Goal: Information Seeking & Learning: Learn about a topic

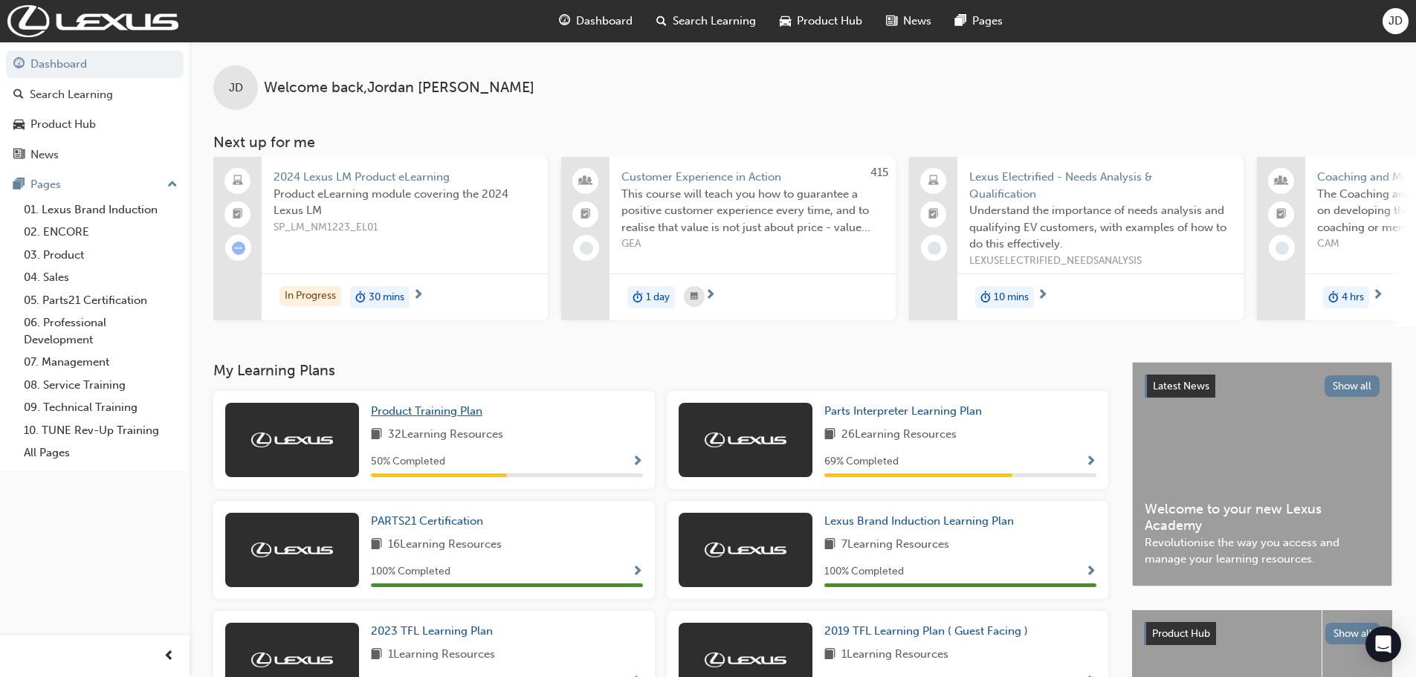
click at [421, 418] on span "Product Training Plan" at bounding box center [427, 410] width 112 height 13
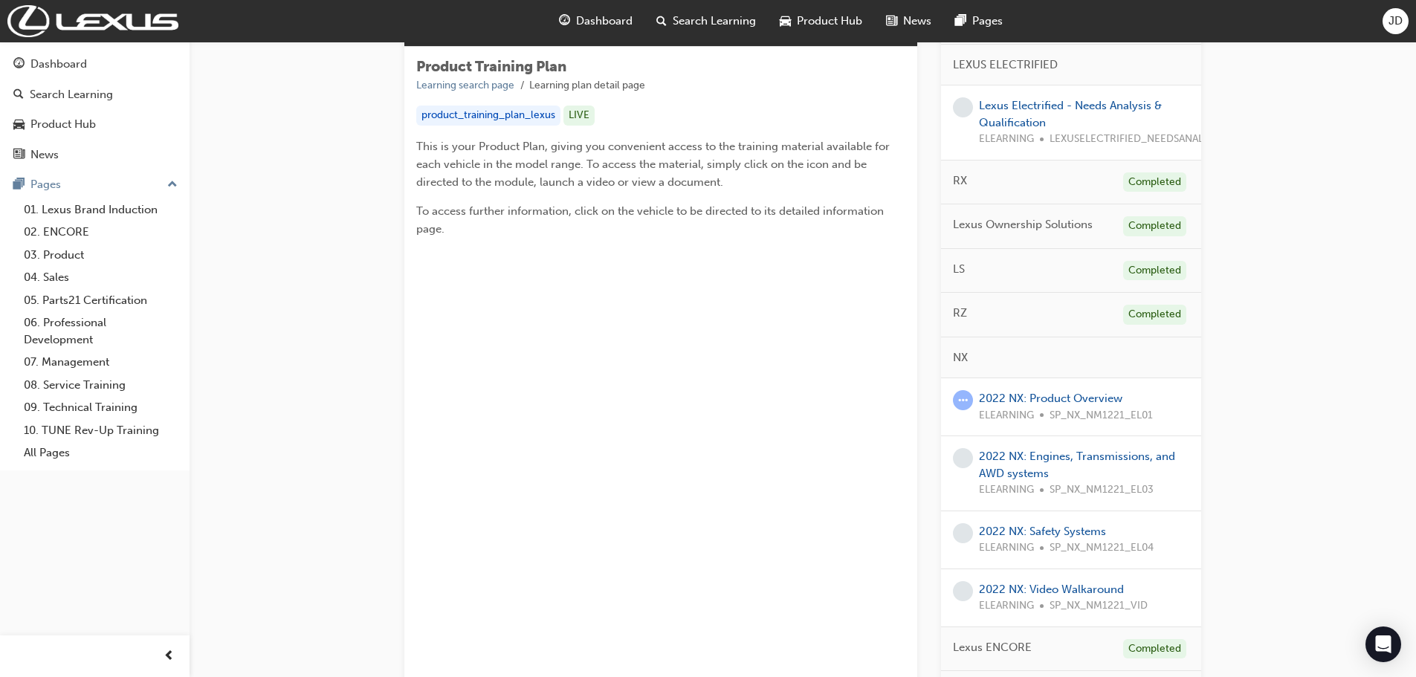
scroll to position [372, 0]
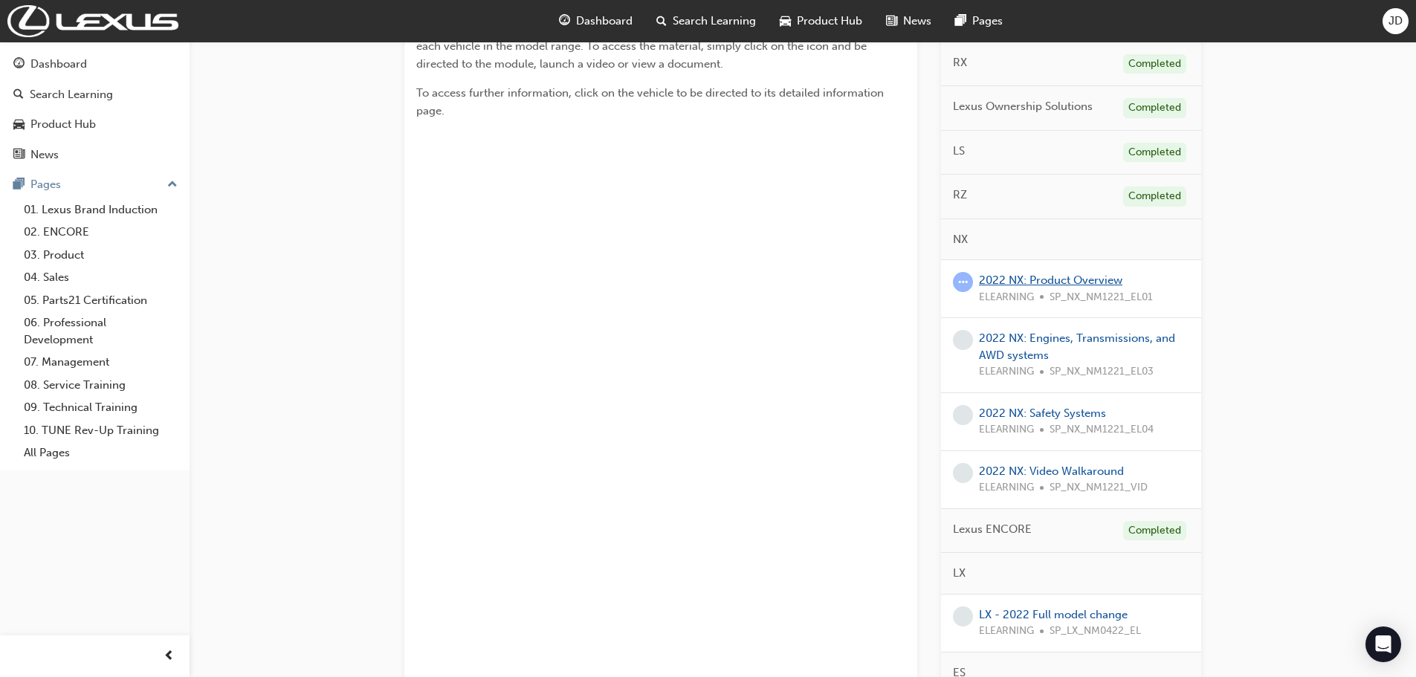
click at [1039, 277] on link "2022 NX: Product Overview" at bounding box center [1050, 280] width 143 height 13
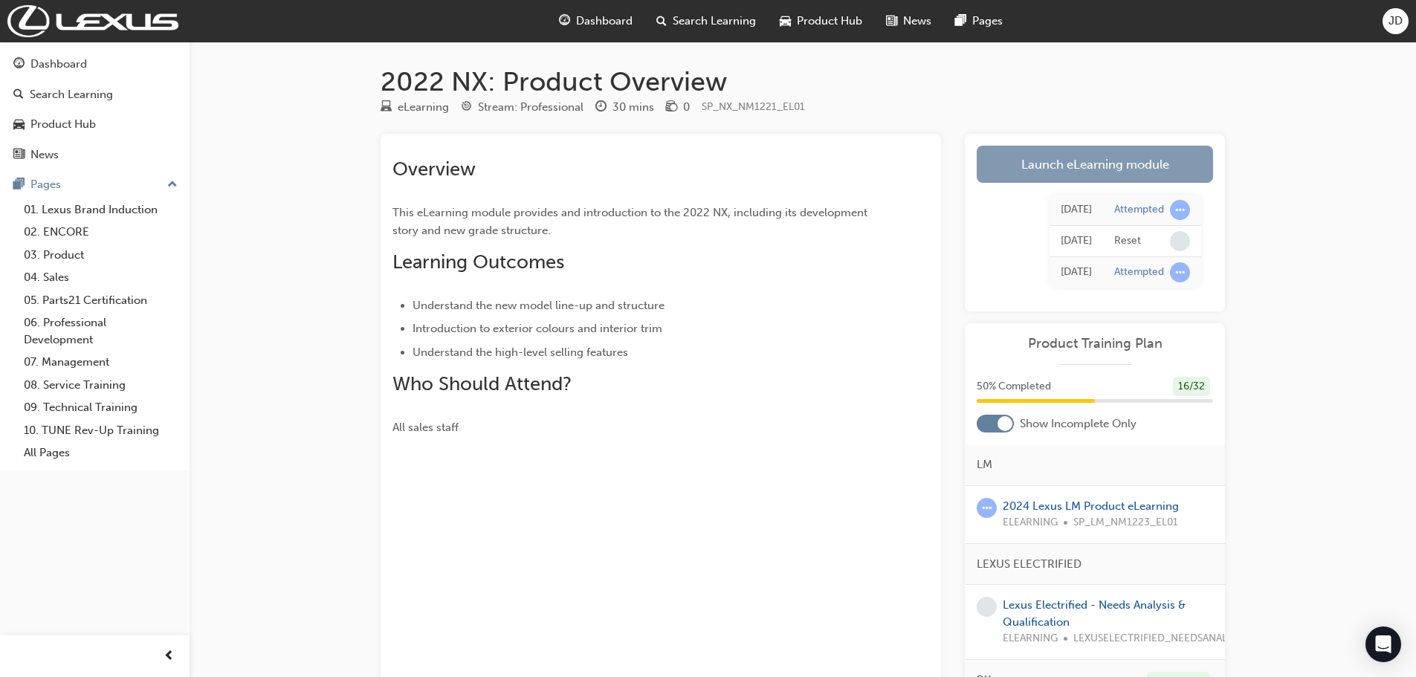
click at [1109, 158] on link "Launch eLearning module" at bounding box center [1095, 164] width 236 height 37
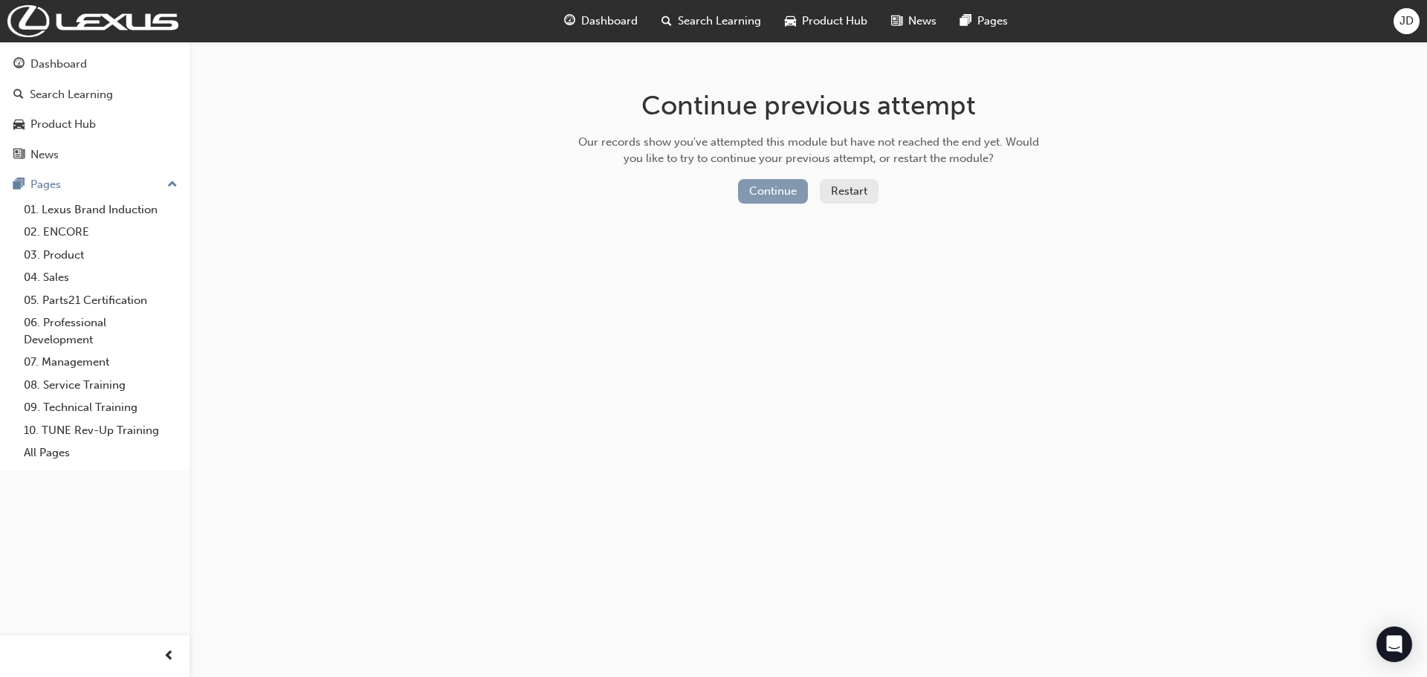
click at [769, 187] on button "Continue" at bounding box center [773, 191] width 70 height 25
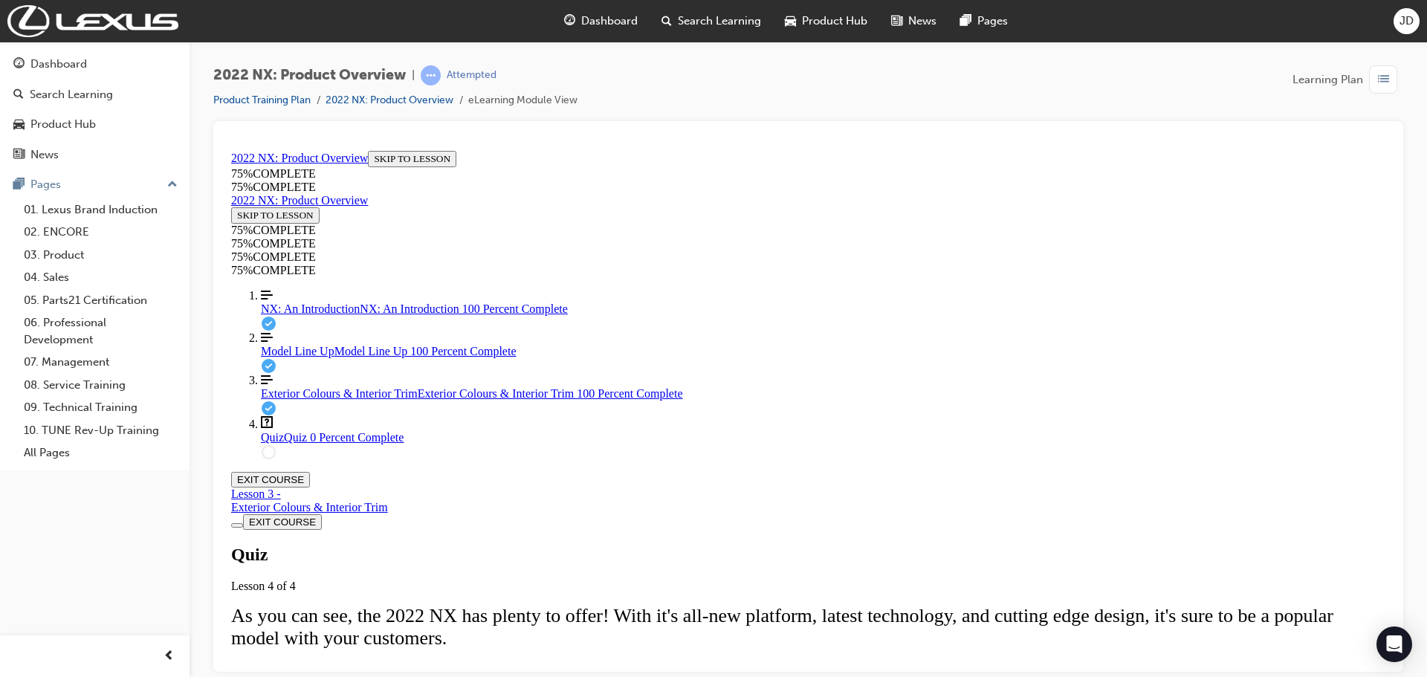
scroll to position [126, 0]
click at [306, 357] on span "Model Line Up" at bounding box center [298, 350] width 74 height 13
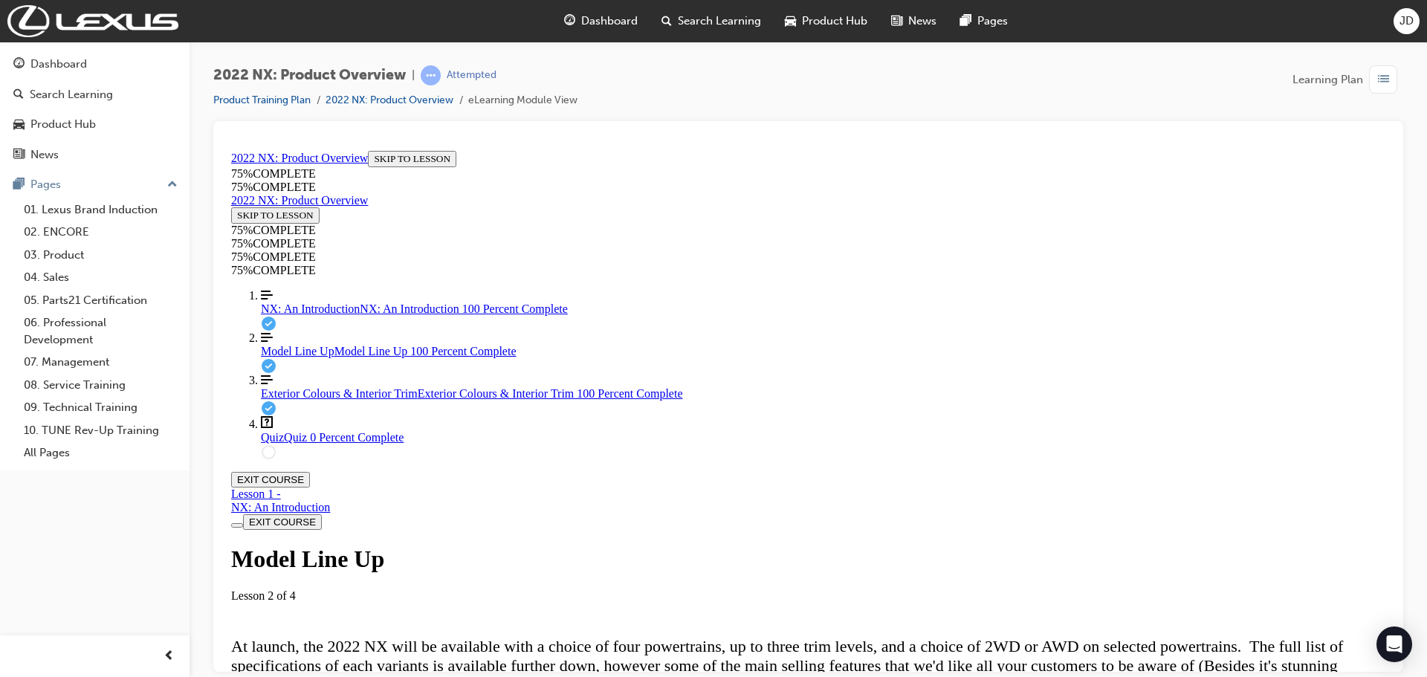
scroll to position [572, 0]
